Goal: Feedback & Contribution: Submit feedback/report problem

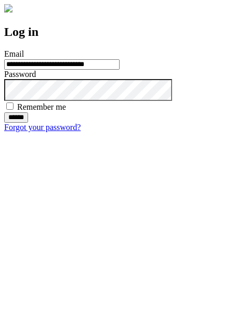
type input "**********"
click at [28, 123] on input "******" at bounding box center [16, 117] width 24 height 10
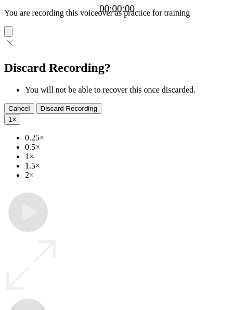
type input "**********"
